Goal: Task Accomplishment & Management: Manage account settings

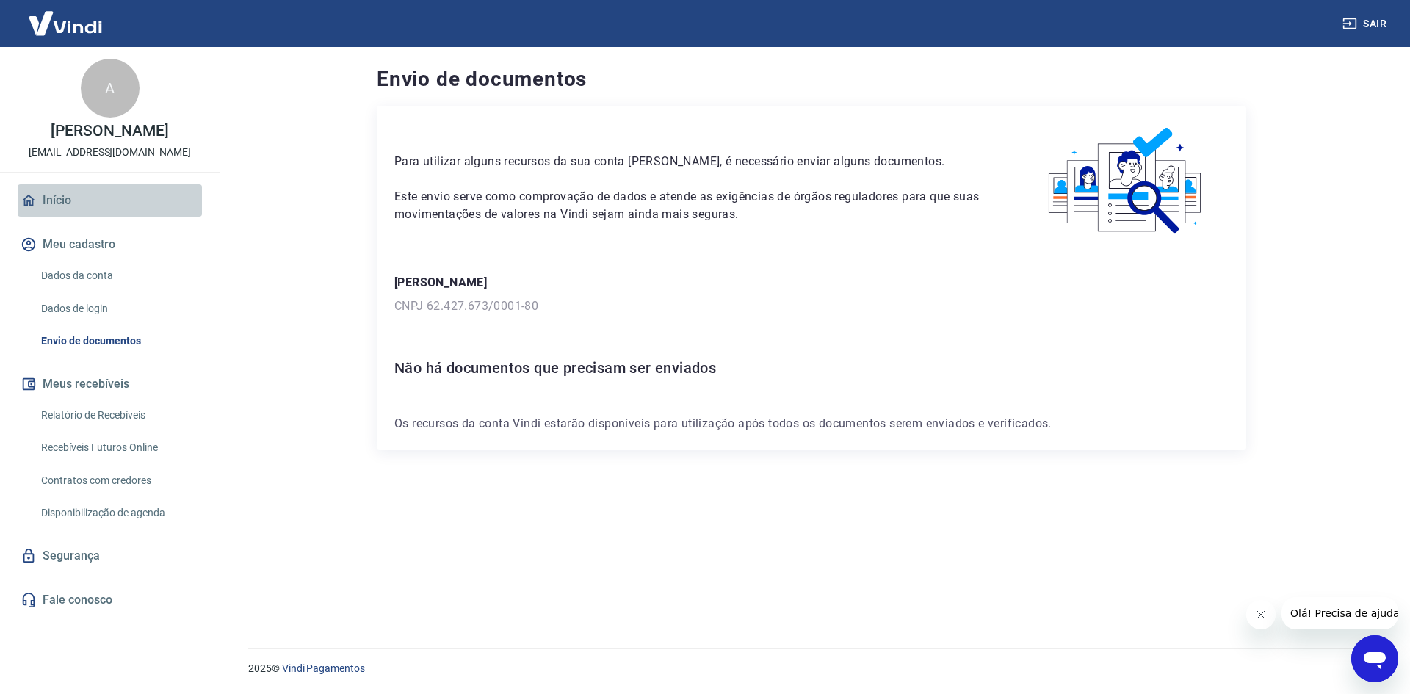
click at [89, 213] on link "Início" at bounding box center [110, 200] width 184 height 32
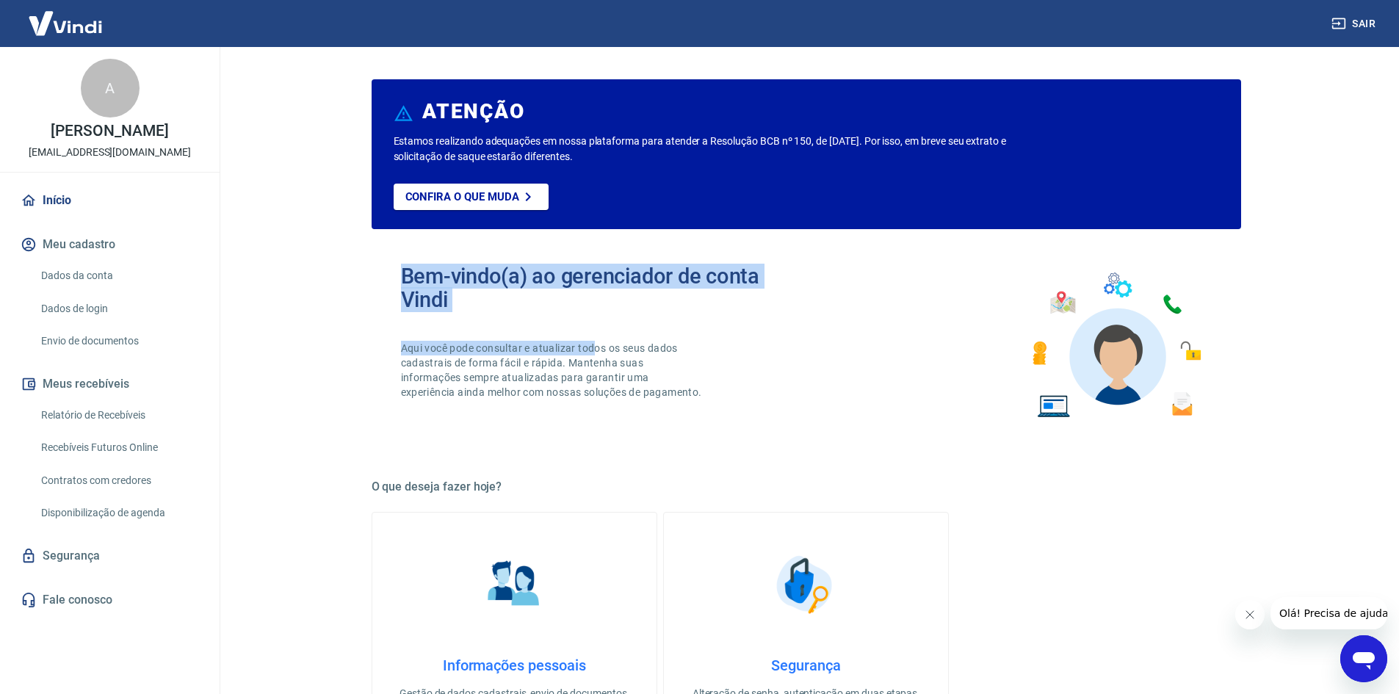
drag, startPoint x: 566, startPoint y: 314, endPoint x: 640, endPoint y: 315, distance: 74.2
click at [601, 315] on div "Bem-vindo(a) ao gerenciador de conta Vindi Aqui você pode consultar e atualizar…" at bounding box center [603, 345] width 405 height 162
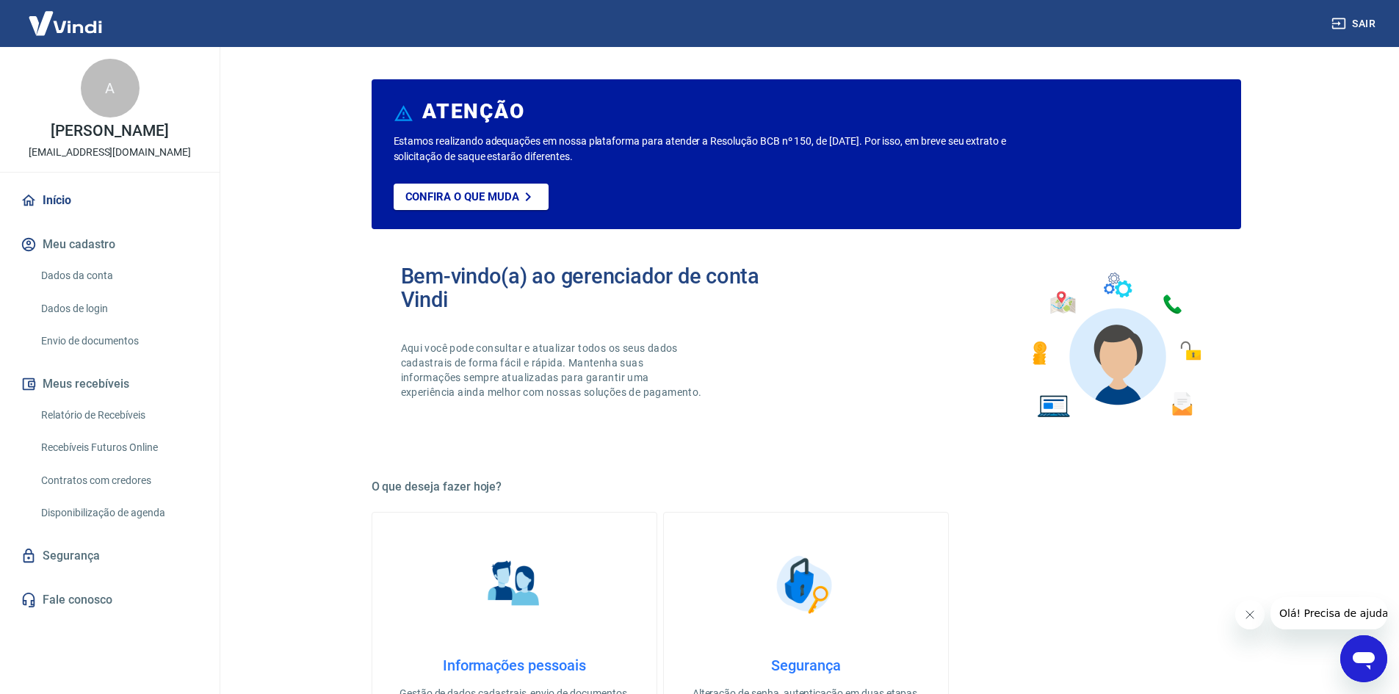
click at [640, 315] on div "Bem-vindo(a) ao gerenciador de conta Vindi Aqui você pode consultar e atualizar…" at bounding box center [603, 345] width 405 height 162
click at [141, 291] on link "Dados da conta" at bounding box center [118, 276] width 167 height 30
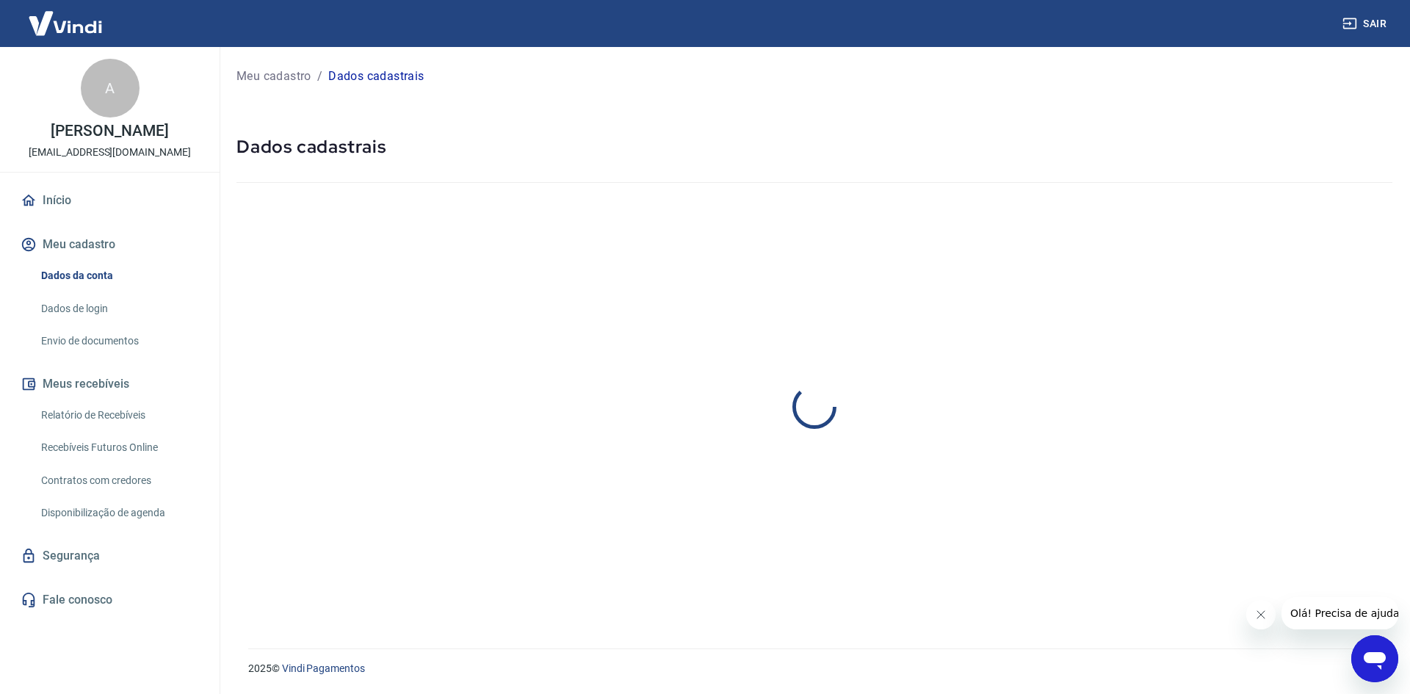
select select "PR"
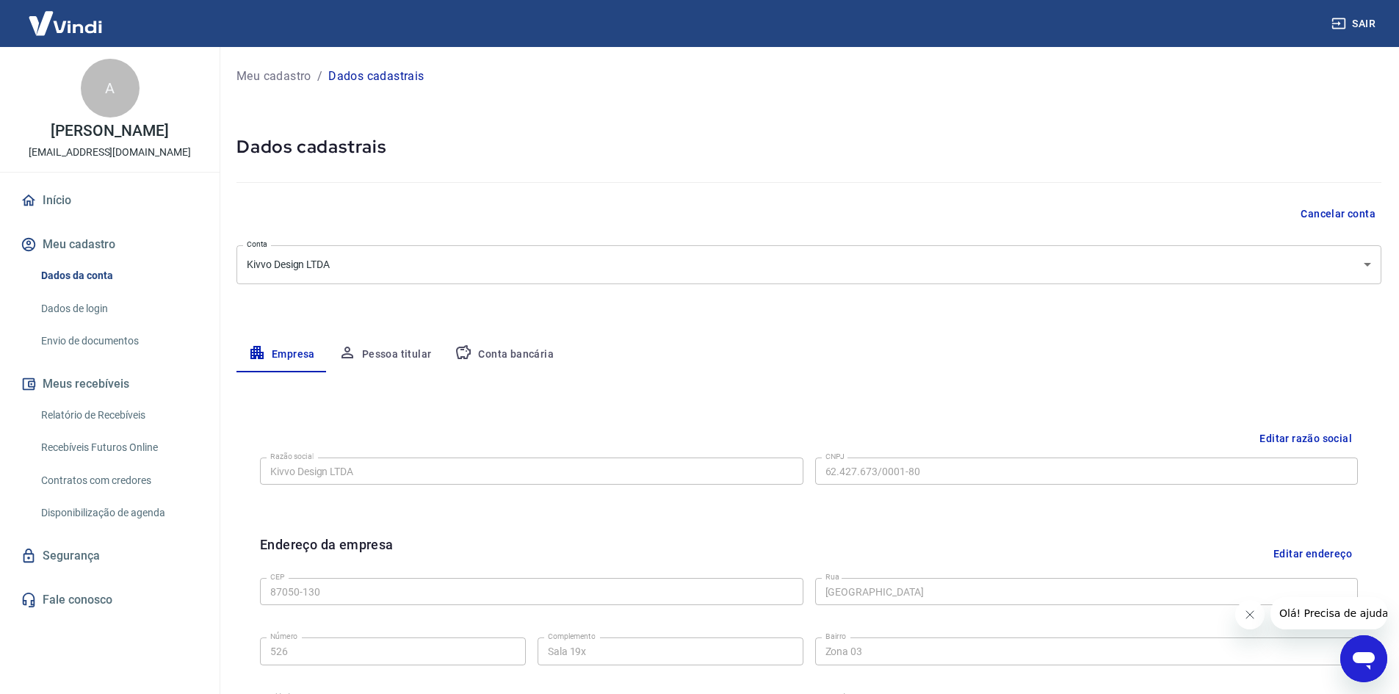
click at [154, 350] on link "Envio de documentos" at bounding box center [118, 341] width 167 height 30
